Goal: Task Accomplishment & Management: Manage account settings

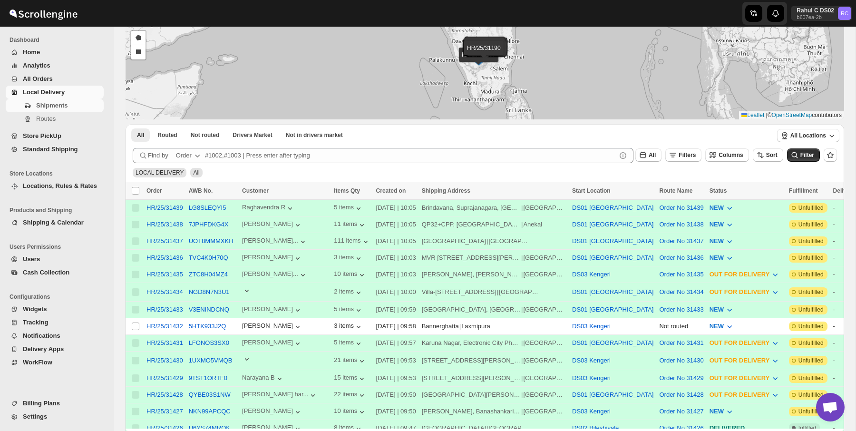
scroll to position [81, 0]
click at [54, 121] on span "Routes" at bounding box center [45, 118] width 19 height 7
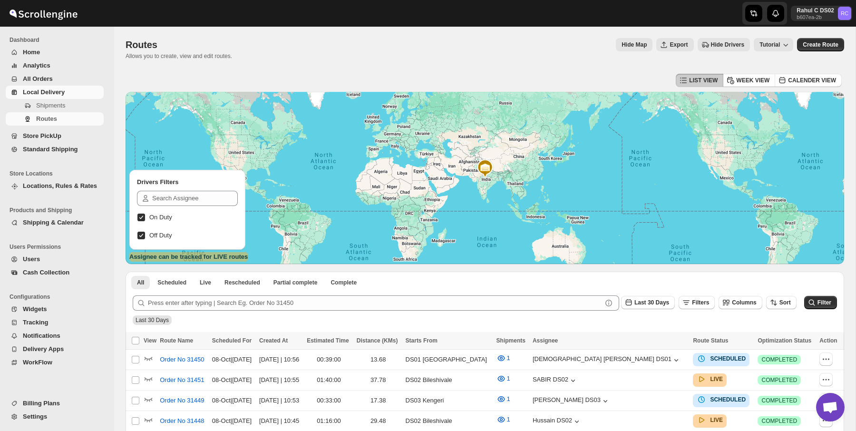
scroll to position [486, 0]
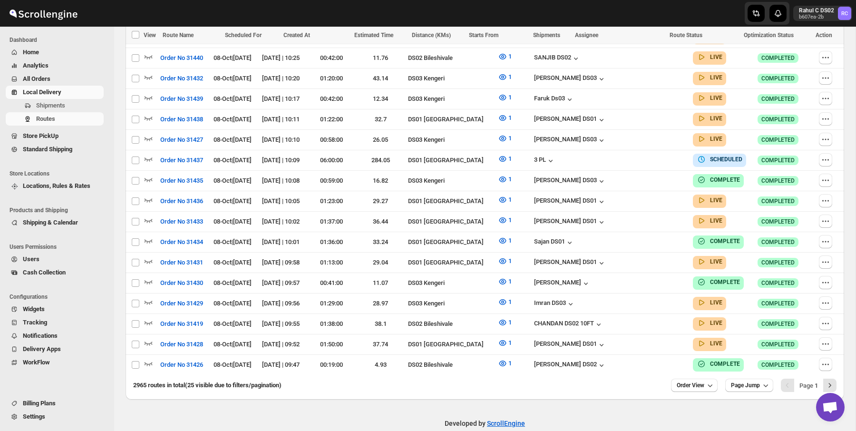
click at [40, 416] on span "Settings" at bounding box center [34, 416] width 22 height 7
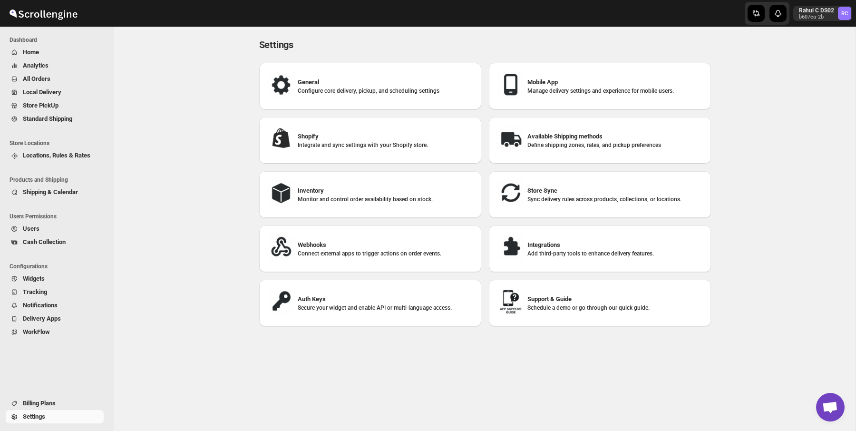
click at [179, 135] on div "Settings. This page is ready Settings General Configure core delivery, pickup, …" at bounding box center [484, 229] width 741 height 404
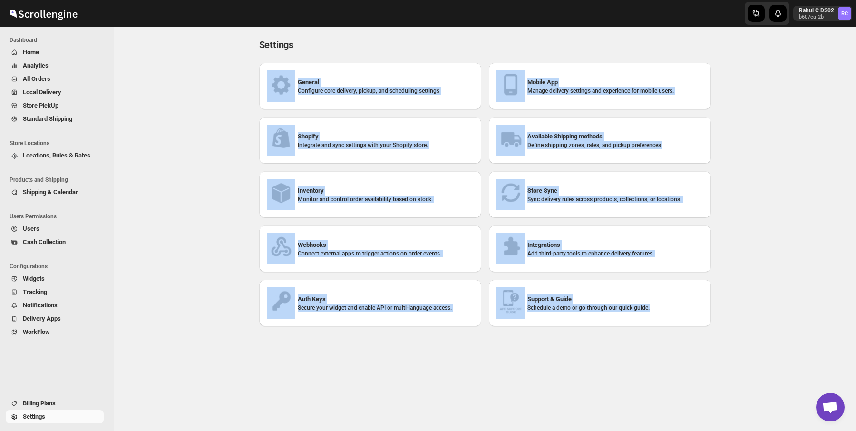
scroll to position [48, 0]
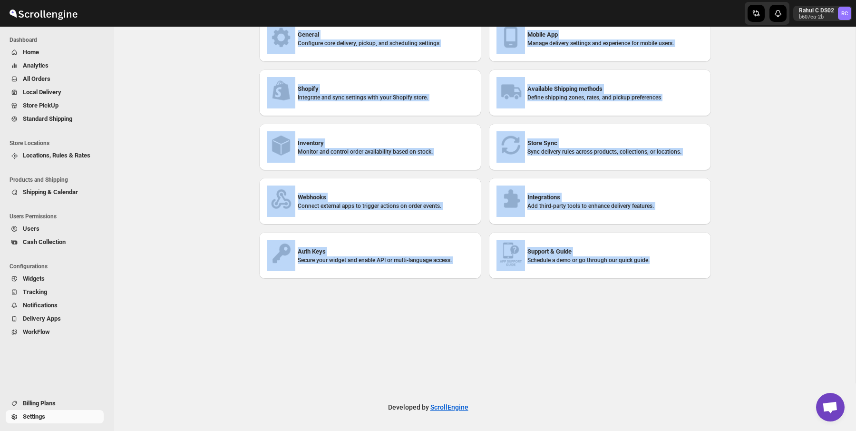
drag, startPoint x: 767, startPoint y: 57, endPoint x: 780, endPoint y: 329, distance: 272.8
click at [780, 329] on div "Settings. This page is ready Settings General Configure core delivery, pickup, …" at bounding box center [484, 181] width 741 height 404
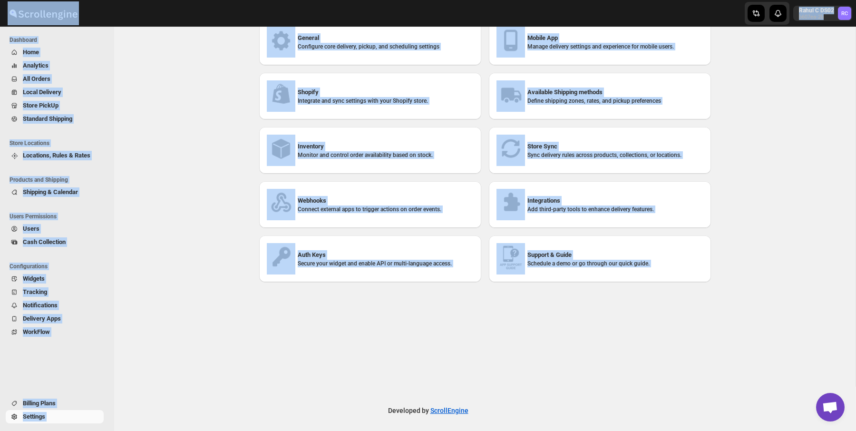
scroll to position [0, 0]
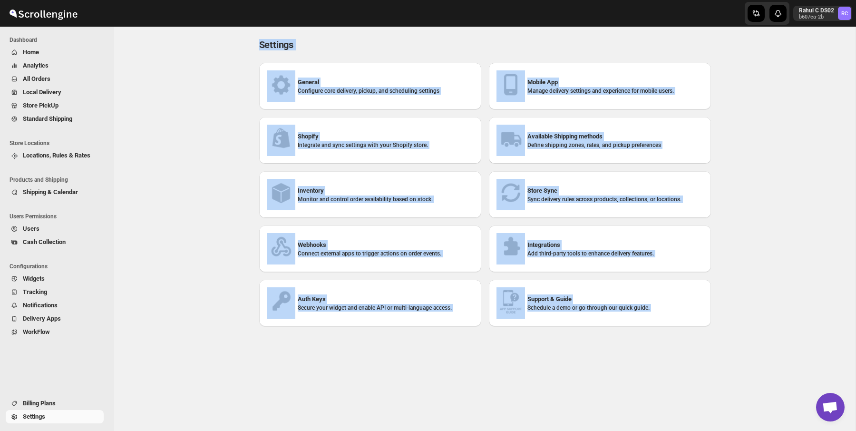
drag, startPoint x: 780, startPoint y: 329, endPoint x: 107, endPoint y: -67, distance: 780.7
click at [107, 0] on html "Skip to content Rahul C DS02 b607ea-2b RC Dashboard Home Analytics All Orders L…" at bounding box center [428, 215] width 856 height 431
click at [204, 92] on div "Settings. This page is ready Settings General Configure core delivery, pickup, …" at bounding box center [484, 229] width 741 height 404
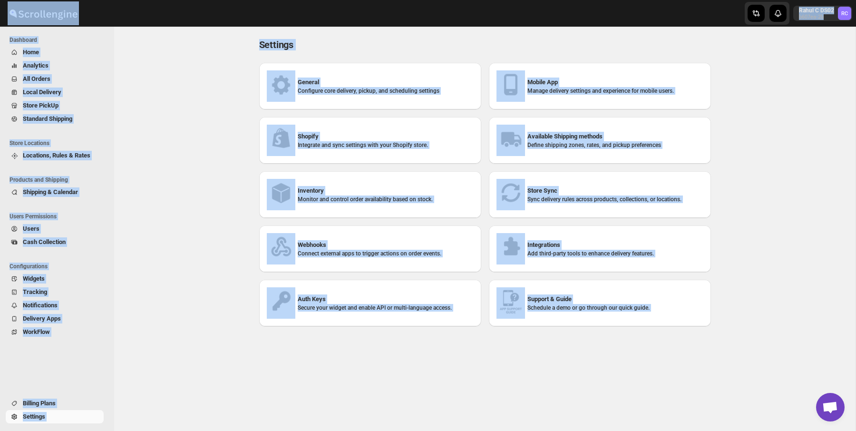
scroll to position [48, 0]
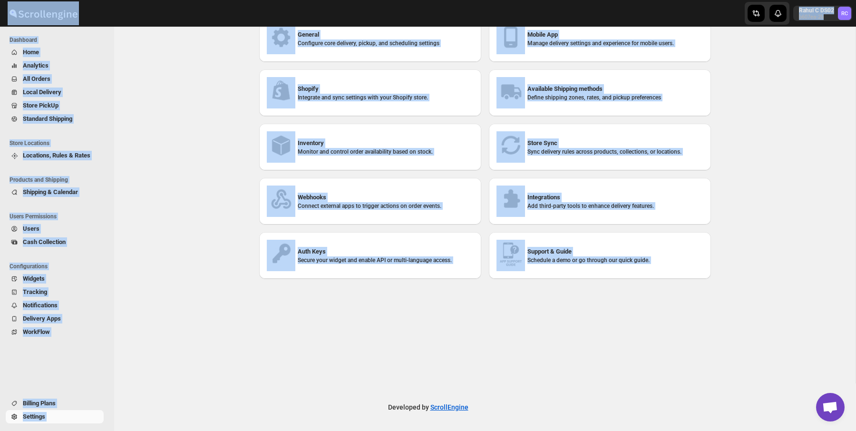
drag, startPoint x: 212, startPoint y: 6, endPoint x: 647, endPoint y: 390, distance: 581.2
click at [647, 390] on div "Skip to content Rahul C DS02 b607ea-2b RC Dashboard Home Analytics All Orders L…" at bounding box center [428, 191] width 856 height 478
click at [647, 390] on div "Developed by ScrollEngine" at bounding box center [428, 407] width 856 height 48
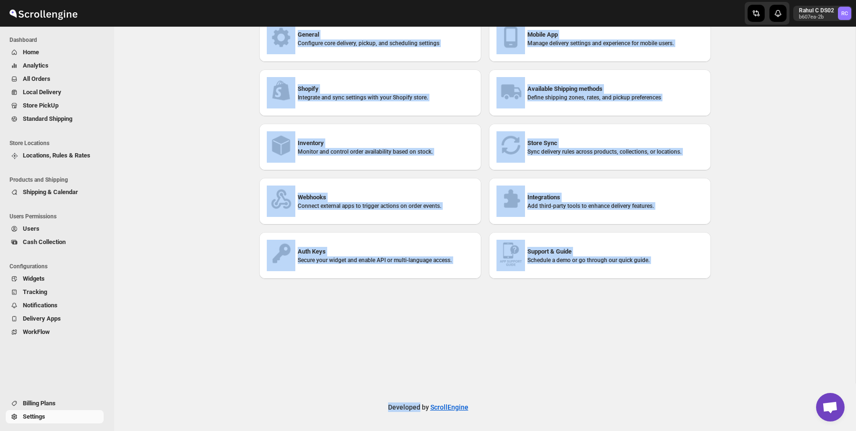
scroll to position [0, 0]
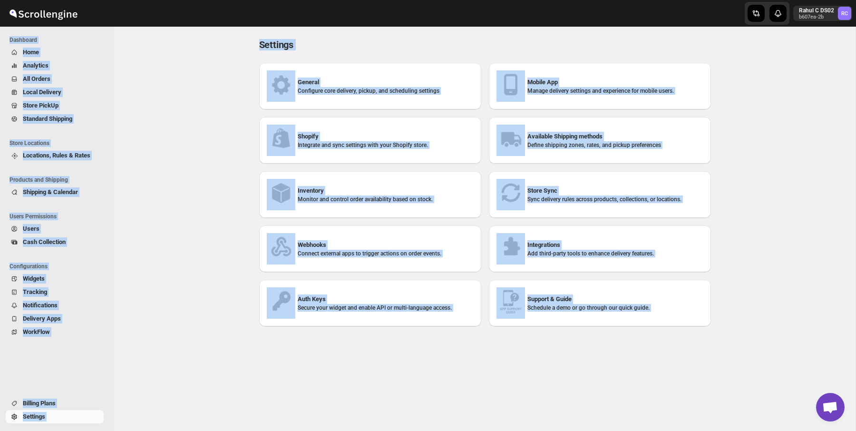
drag, startPoint x: 647, startPoint y: 390, endPoint x: 79, endPoint y: 34, distance: 670.6
click at [79, 34] on div "Skip to content Rahul C DS02 b607ea-2b RC Dashboard Home Analytics All Orders L…" at bounding box center [428, 239] width 856 height 478
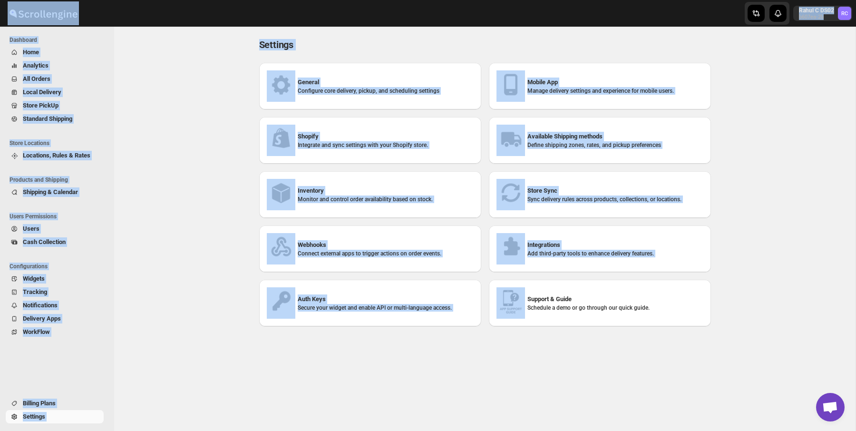
drag, startPoint x: 87, startPoint y: 16, endPoint x: 550, endPoint y: 384, distance: 591.6
click at [550, 395] on div "Skip to content Rahul C DS02 b607ea-2b RC Dashboard Home Analytics All Orders L…" at bounding box center [428, 215] width 856 height 431
click at [550, 384] on div "Settings. This page is ready Settings General Configure core delivery, pickup, …" at bounding box center [484, 229] width 741 height 404
drag, startPoint x: 550, startPoint y: 384, endPoint x: 69, endPoint y: 0, distance: 615.1
click at [69, 0] on div "Skip to content Rahul C DS02 b607ea-2b RC Dashboard Home Analytics All Orders L…" at bounding box center [428, 215] width 856 height 431
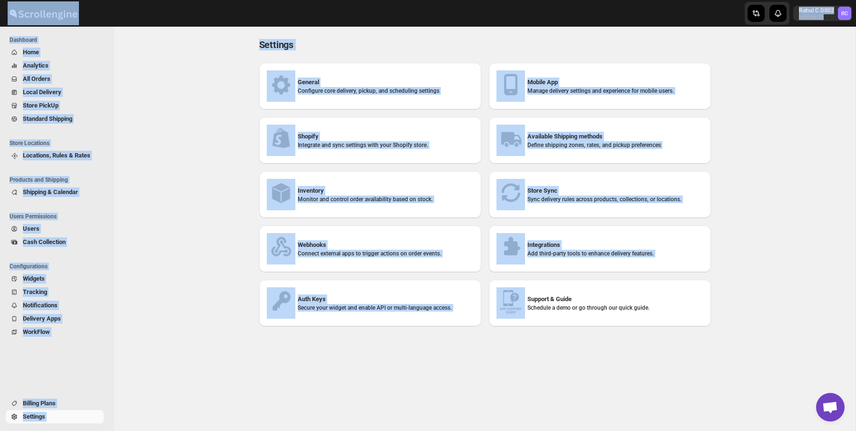
click at [193, 63] on div "Settings. This page is ready Settings General Configure core delivery, pickup, …" at bounding box center [484, 229] width 741 height 404
drag, startPoint x: 150, startPoint y: 20, endPoint x: 658, endPoint y: 379, distance: 621.7
click at [658, 379] on div "Skip to content Rahul C DS02 b607ea-2b RC Dashboard Home Analytics All Orders L…" at bounding box center [428, 215] width 856 height 431
click at [658, 379] on div "Settings. This page is ready Settings General Configure core delivery, pickup, …" at bounding box center [484, 229] width 741 height 404
drag, startPoint x: 658, startPoint y: 379, endPoint x: 75, endPoint y: 1, distance: 694.3
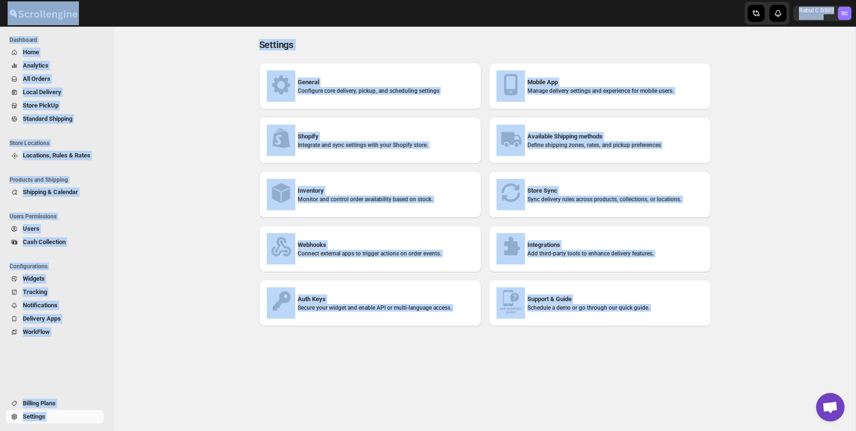
click at [76, 1] on div "Skip to content Rahul C DS02 b607ea-2b RC Dashboard Home Analytics All Orders L…" at bounding box center [428, 215] width 856 height 431
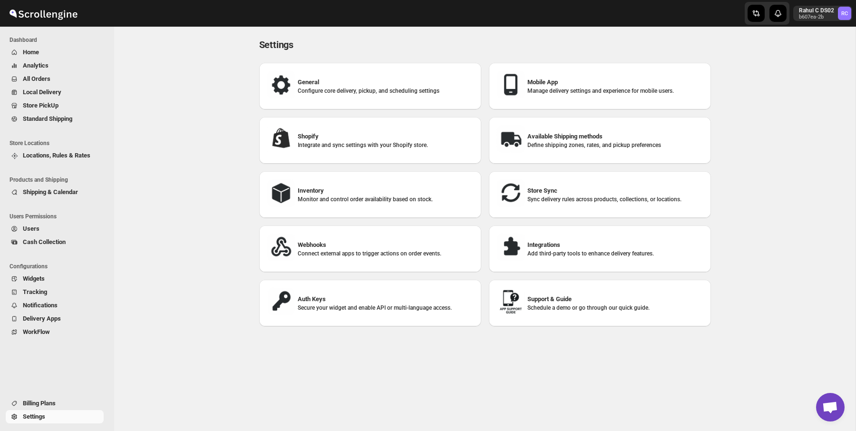
click at [526, 79] on div "Mobile App Manage delivery settings and experience for mobile users." at bounding box center [600, 85] width 207 height 31
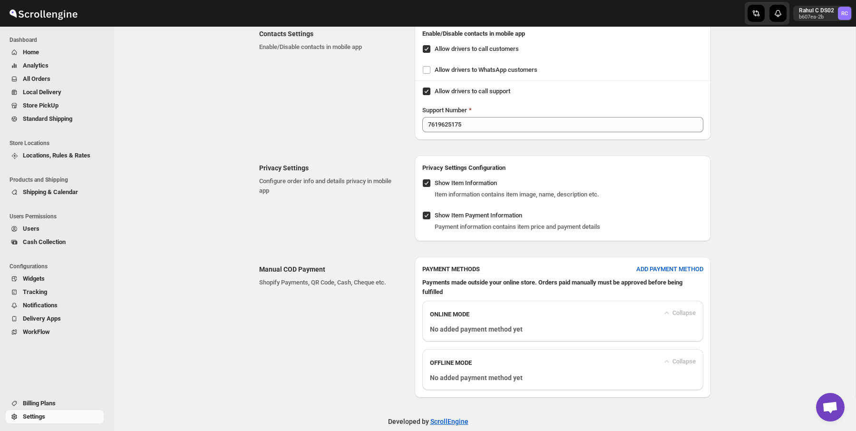
scroll to position [627, 0]
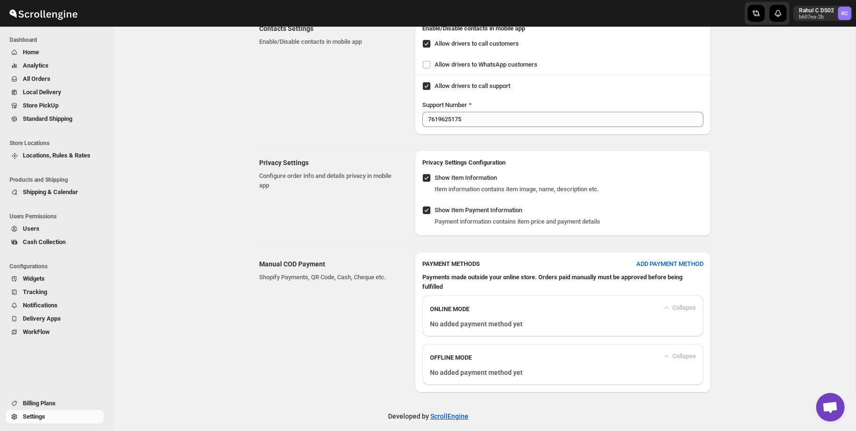
click at [310, 162] on div "Privacy Settings Configure order info and details privacy in mobile app" at bounding box center [329, 174] width 140 height 32
click at [329, 194] on div "Privacy Settings Configure order info and details privacy in mobile app" at bounding box center [333, 193] width 148 height 86
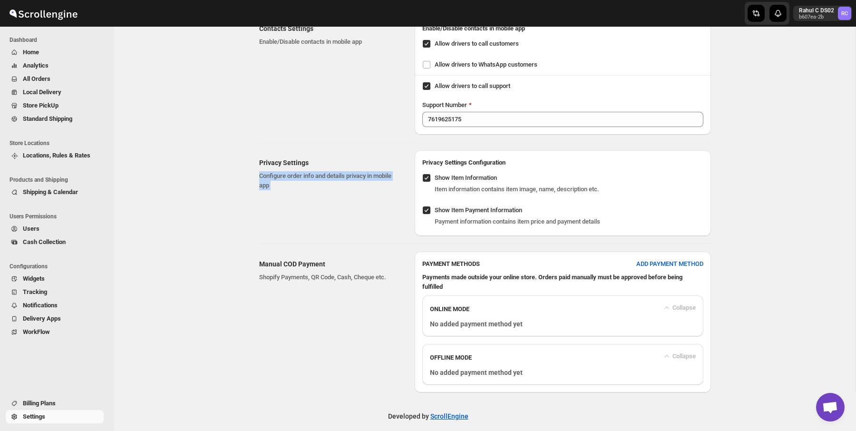
click at [329, 194] on div "Privacy Settings Configure order info and details privacy in mobile app" at bounding box center [333, 193] width 148 height 86
click at [398, 312] on div "Manual COD Payment Shopify Payments, QR Code, Cash, Cheque etc." at bounding box center [333, 322] width 148 height 141
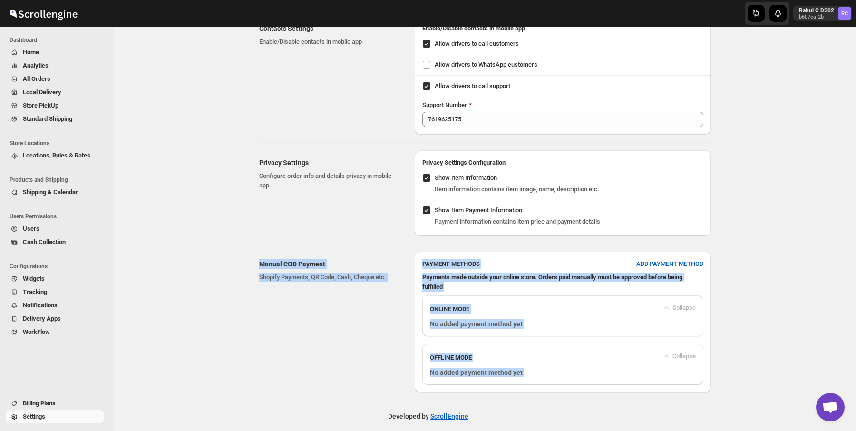
drag, startPoint x: 235, startPoint y: 235, endPoint x: 395, endPoint y: 390, distance: 223.0
click at [326, 289] on div "Manual COD Payment Shopify Payments, QR Code, Cash, Cheque etc." at bounding box center [333, 322] width 148 height 141
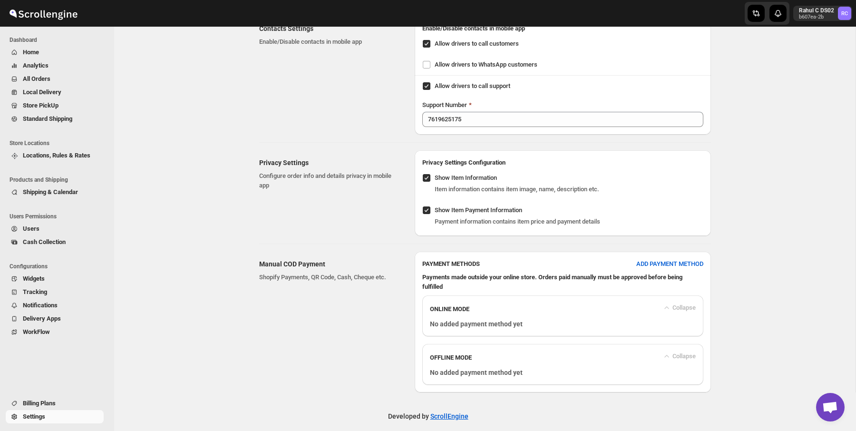
click at [326, 289] on div "Manual COD Payment Shopify Payments, QR Code, Cash, Cheque etc." at bounding box center [333, 322] width 148 height 141
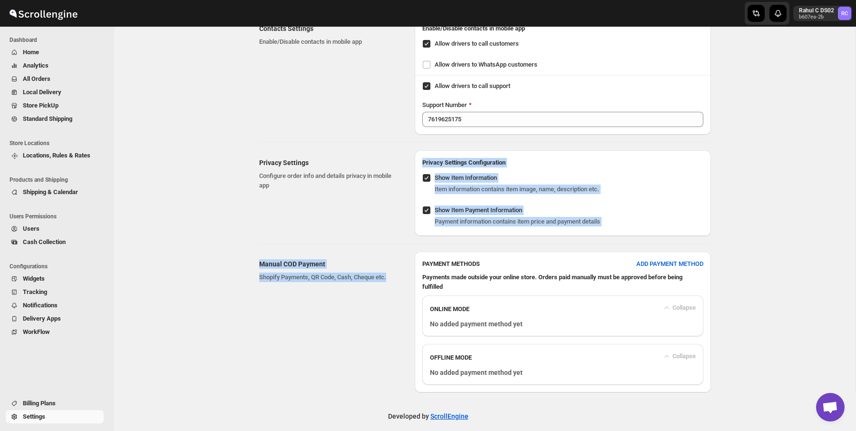
drag, startPoint x: 242, startPoint y: 212, endPoint x: 384, endPoint y: 370, distance: 212.8
click at [383, 370] on div "Manual COD Payment Shopify Payments, QR Code, Cash, Cheque etc." at bounding box center [333, 322] width 148 height 141
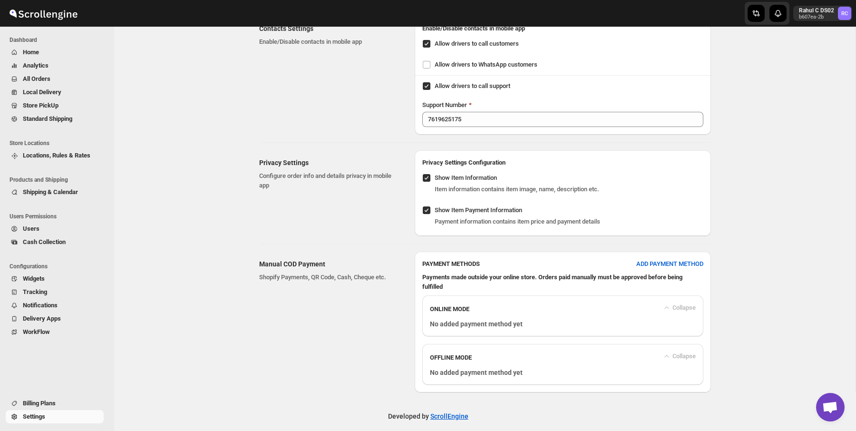
click at [329, 259] on h2 "Manual COD Payment" at bounding box center [329, 264] width 140 height 10
